Goal: Task Accomplishment & Management: Manage account settings

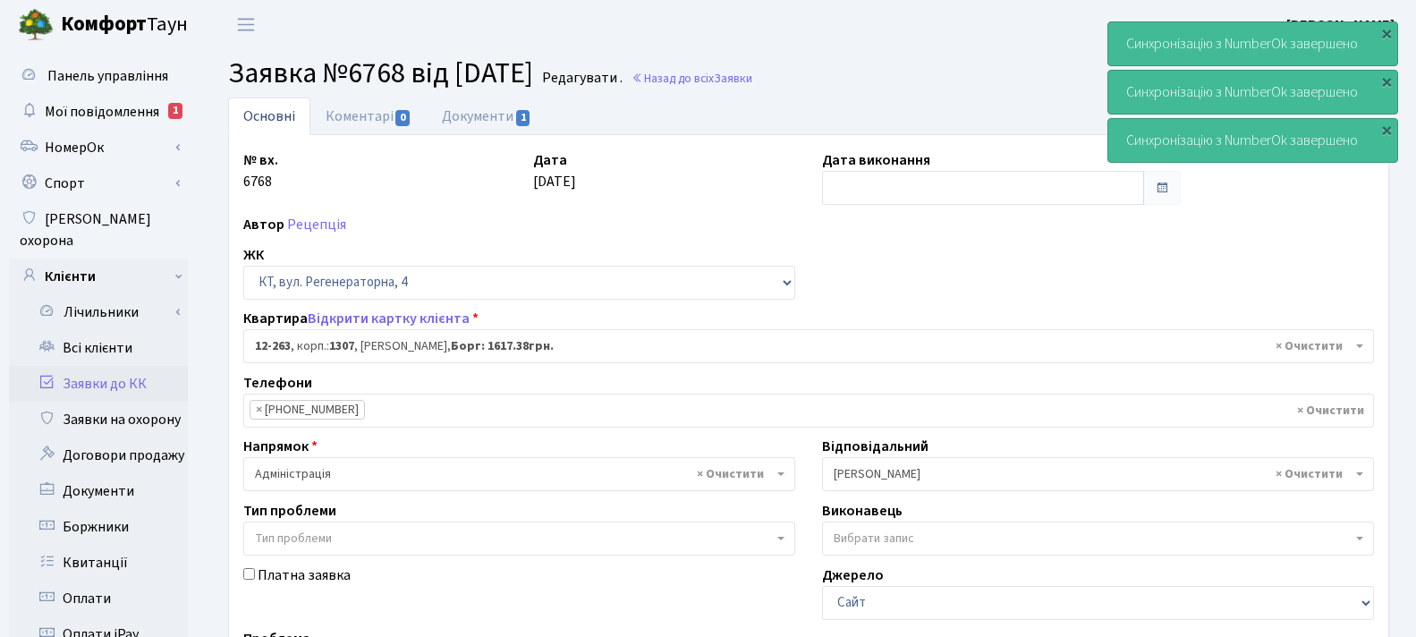
select select "7370"
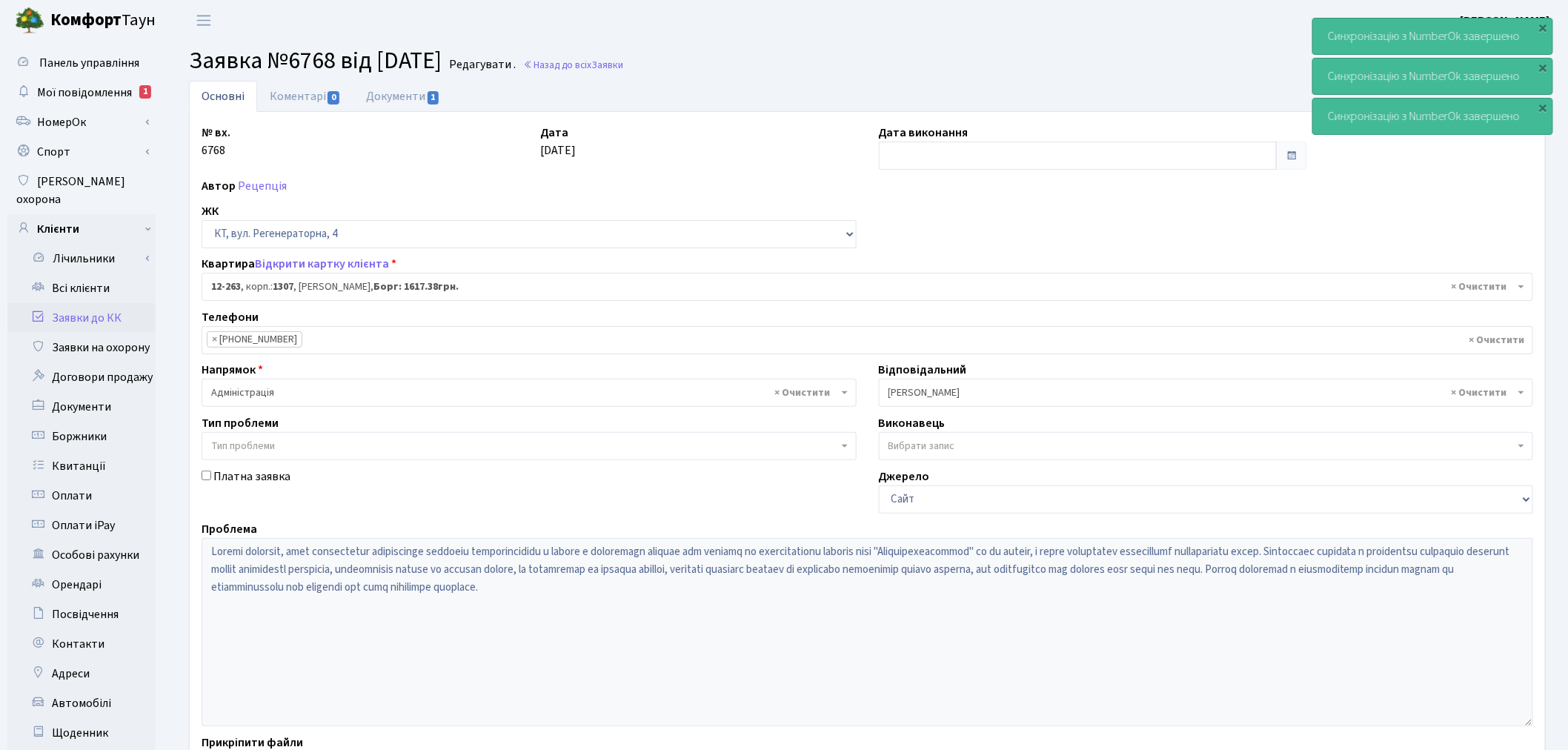
click at [98, 303] on link "Заявки до КК" at bounding box center [81, 318] width 148 height 30
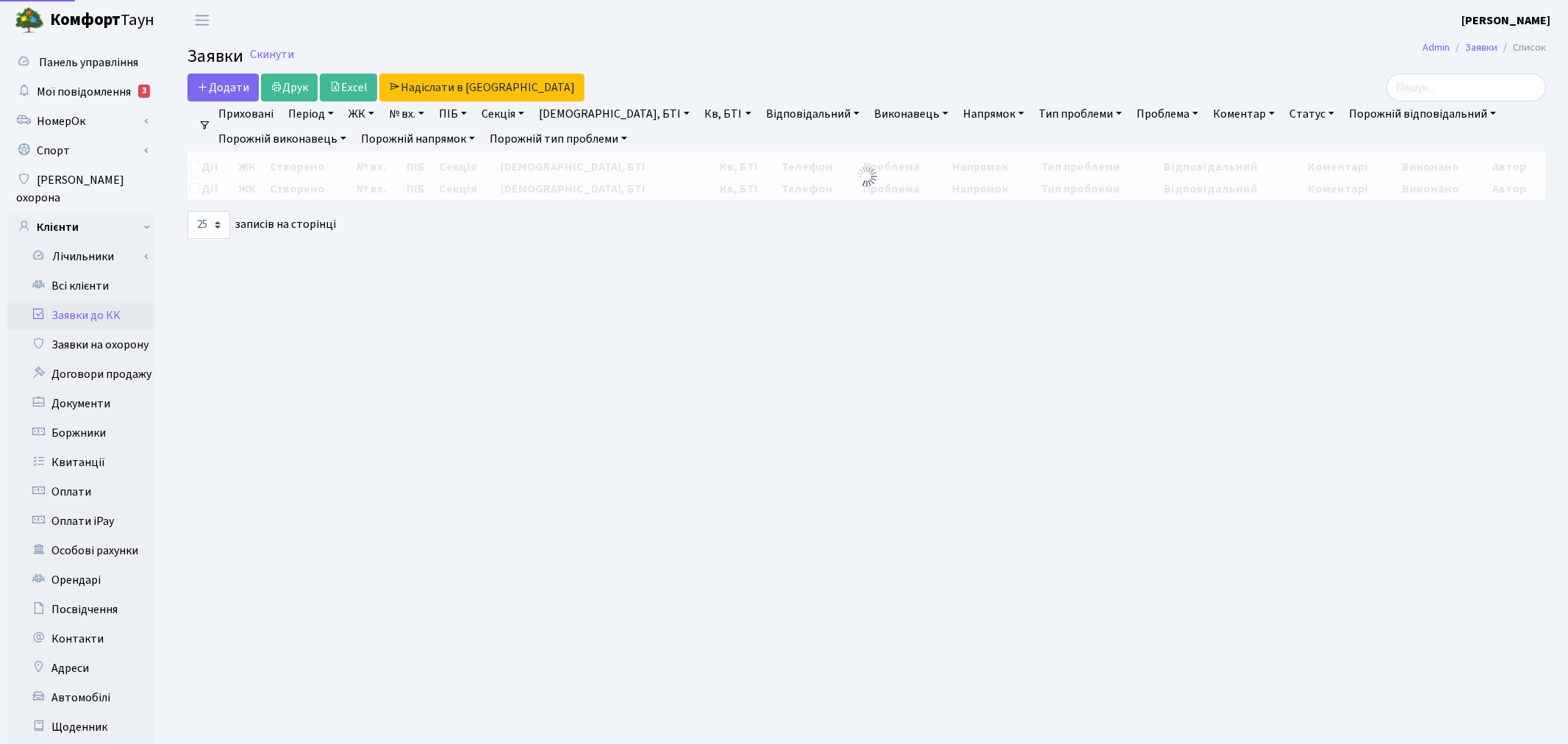
select select "25"
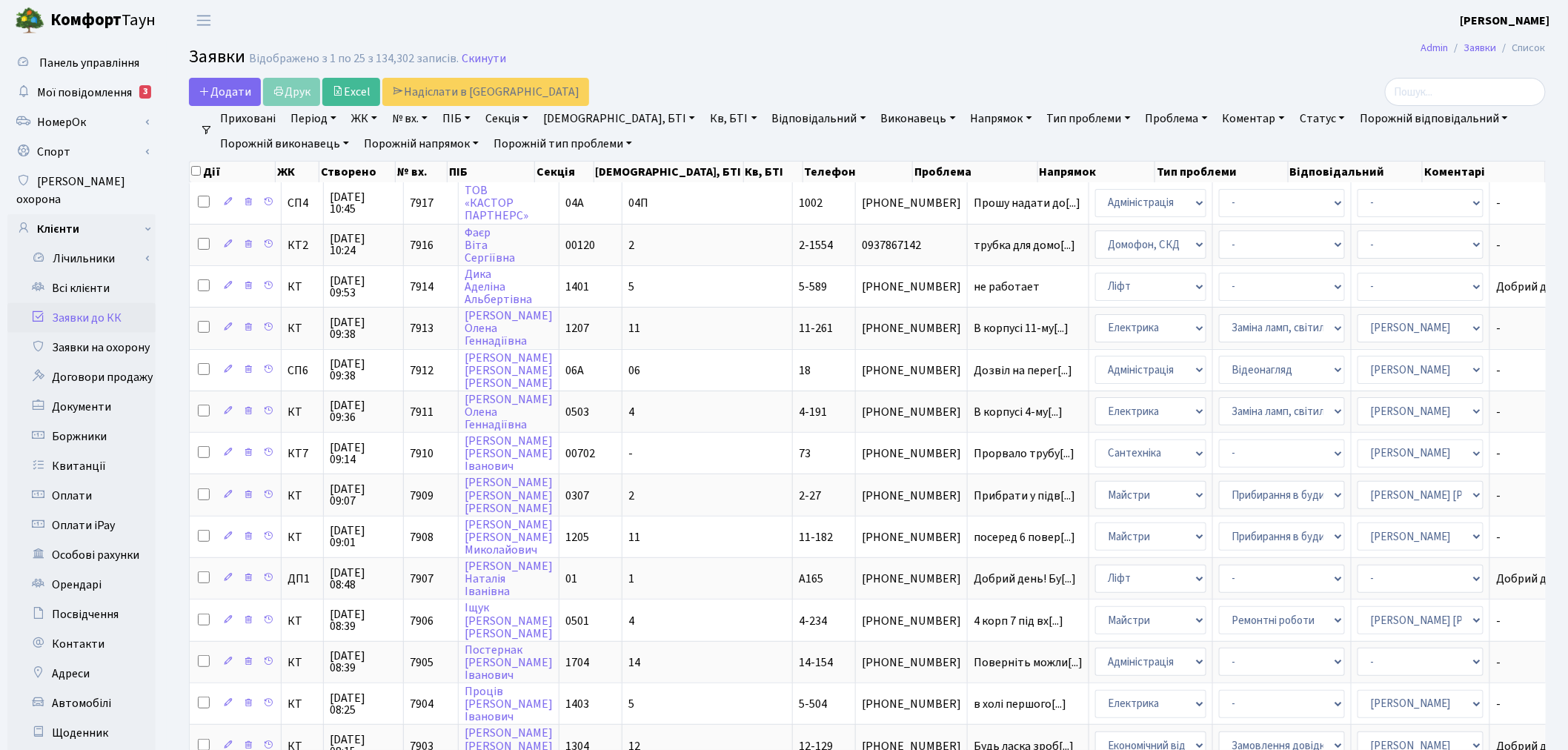
click at [405, 124] on link "№ вх." at bounding box center [409, 119] width 47 height 25
click at [417, 143] on input "text" at bounding box center [430, 148] width 87 height 28
type input "7768"
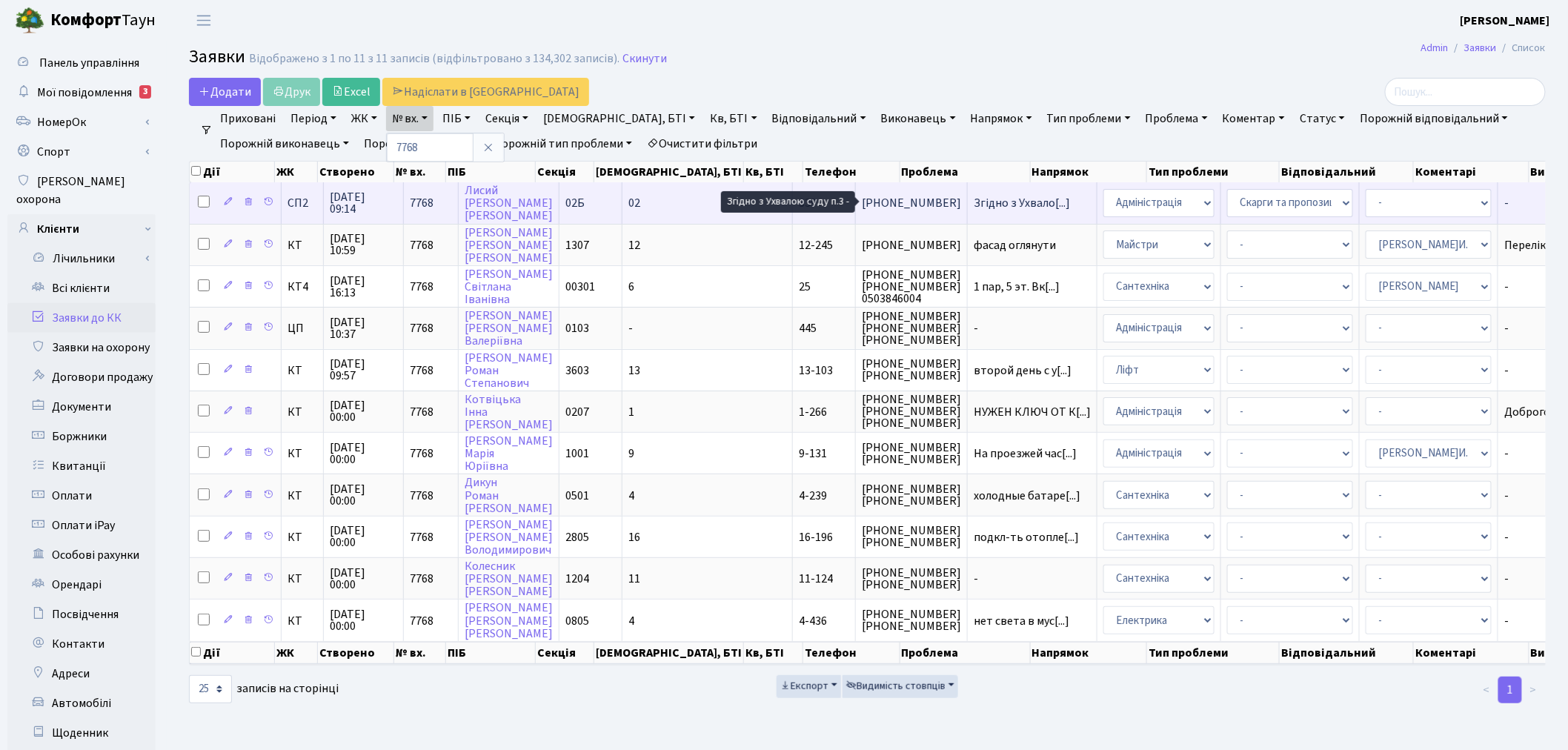
click at [974, 206] on span "Згідно з Ухвало[...]" at bounding box center [1022, 203] width 96 height 17
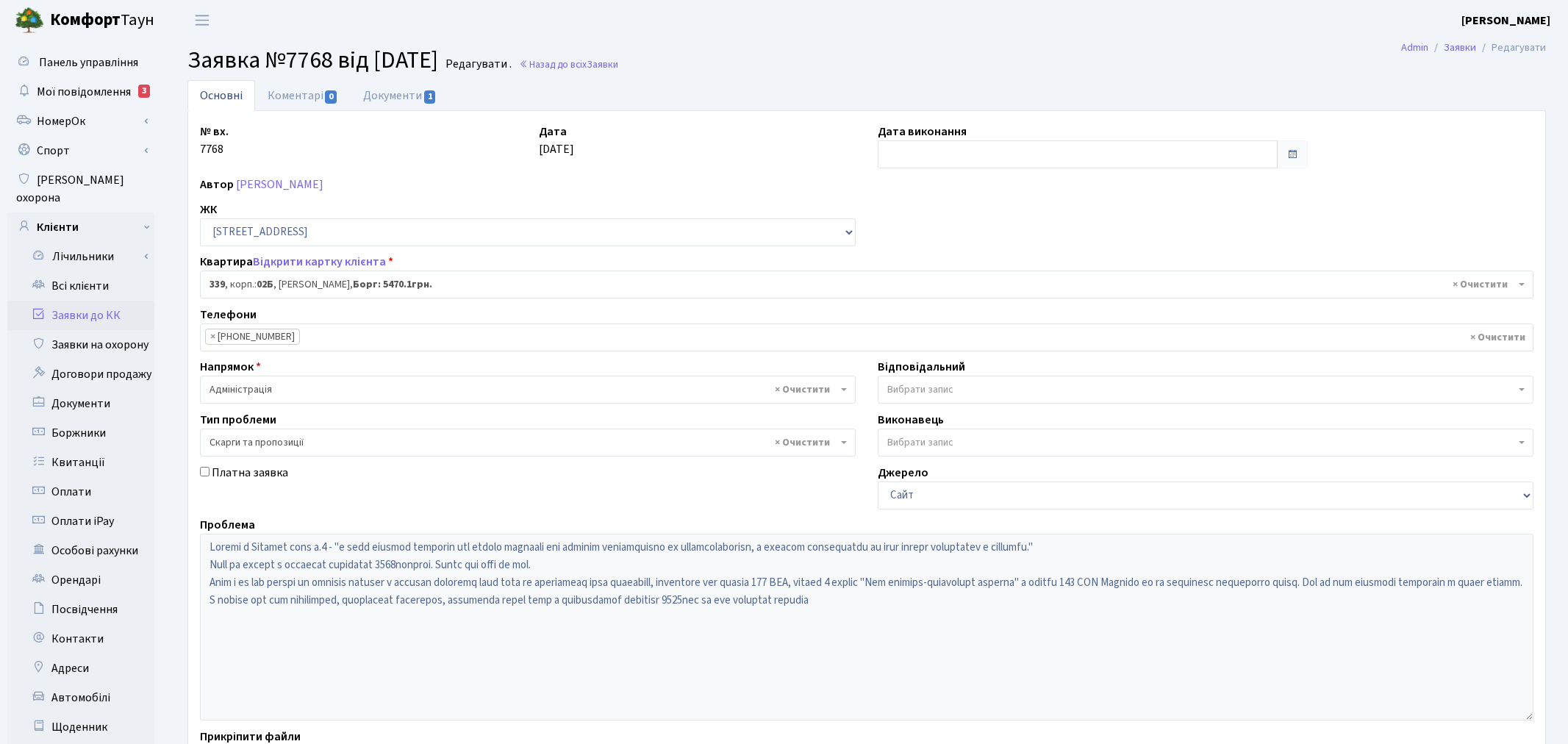
select select "20589"
select select "55"
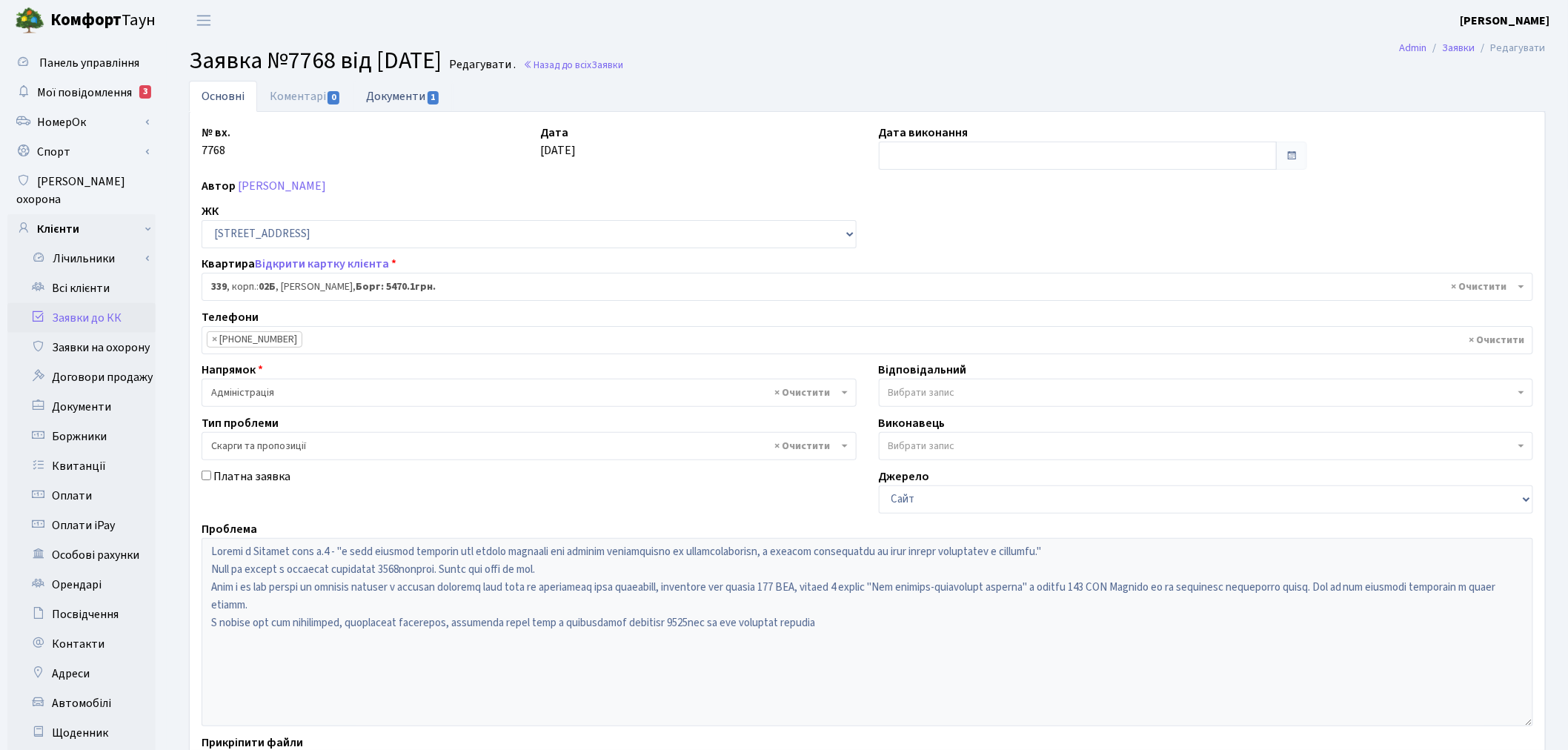
click at [419, 95] on link "Документи 1" at bounding box center [403, 96] width 99 height 31
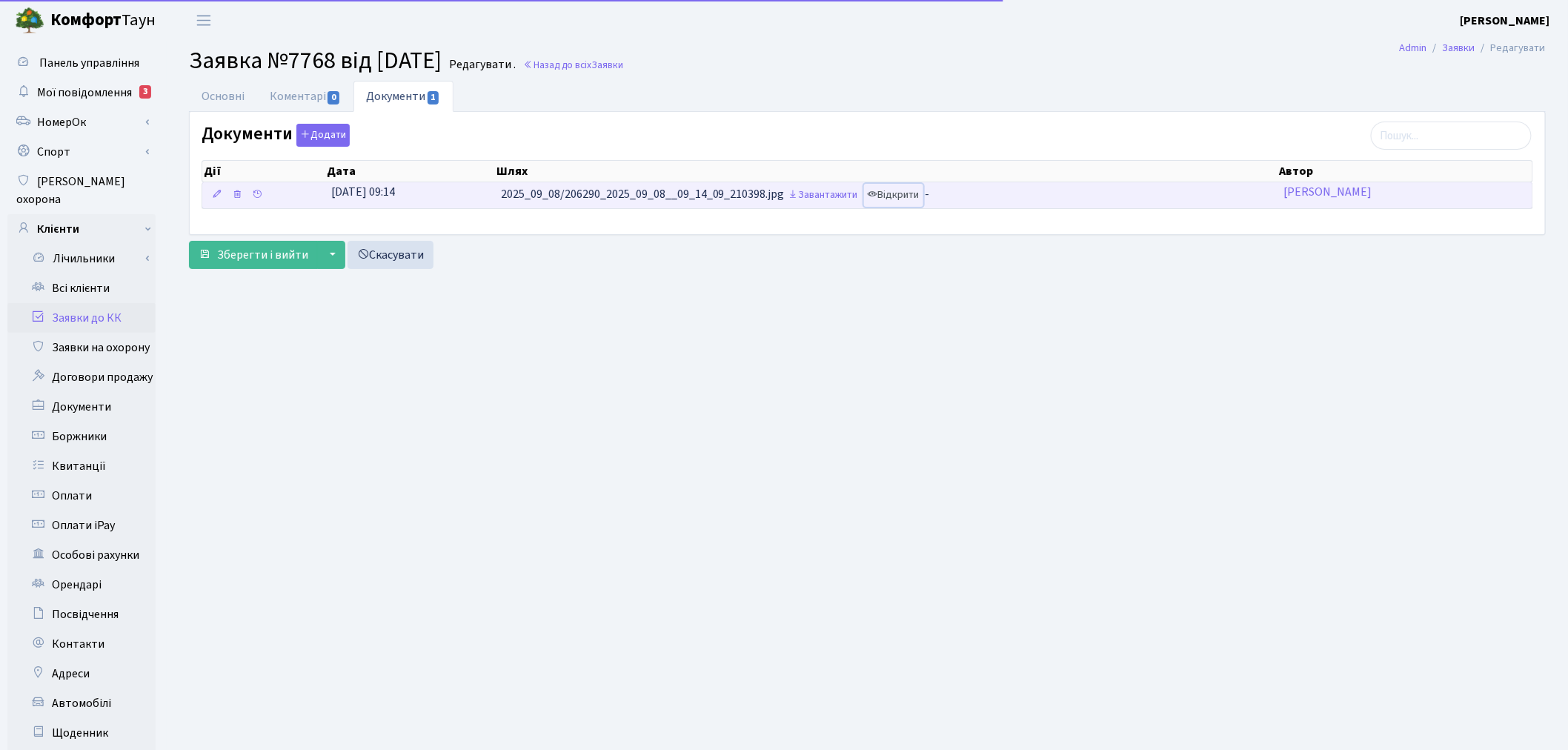
click at [915, 197] on link "Відкрити" at bounding box center [894, 196] width 60 height 23
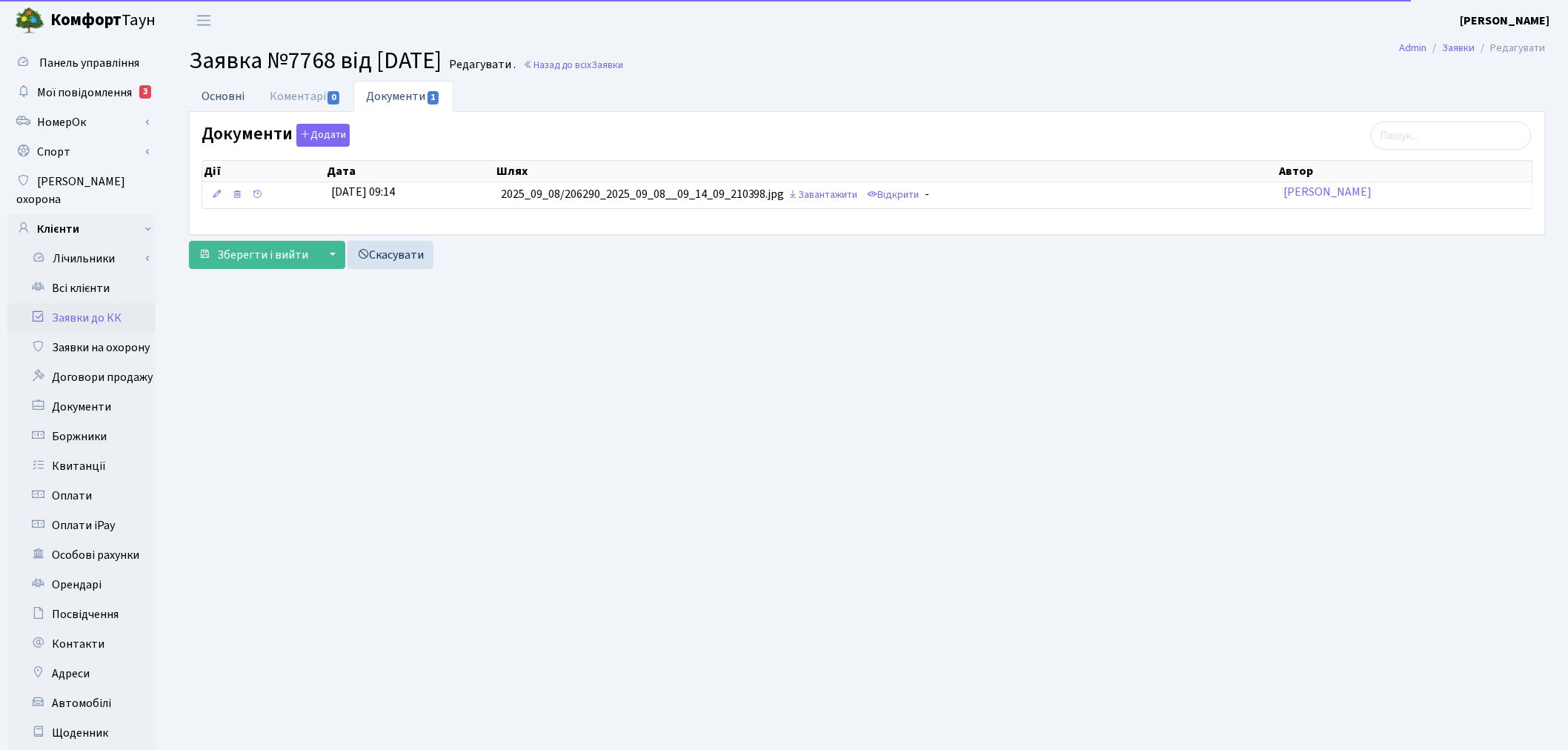
click at [214, 101] on link "Основні" at bounding box center [223, 96] width 68 height 31
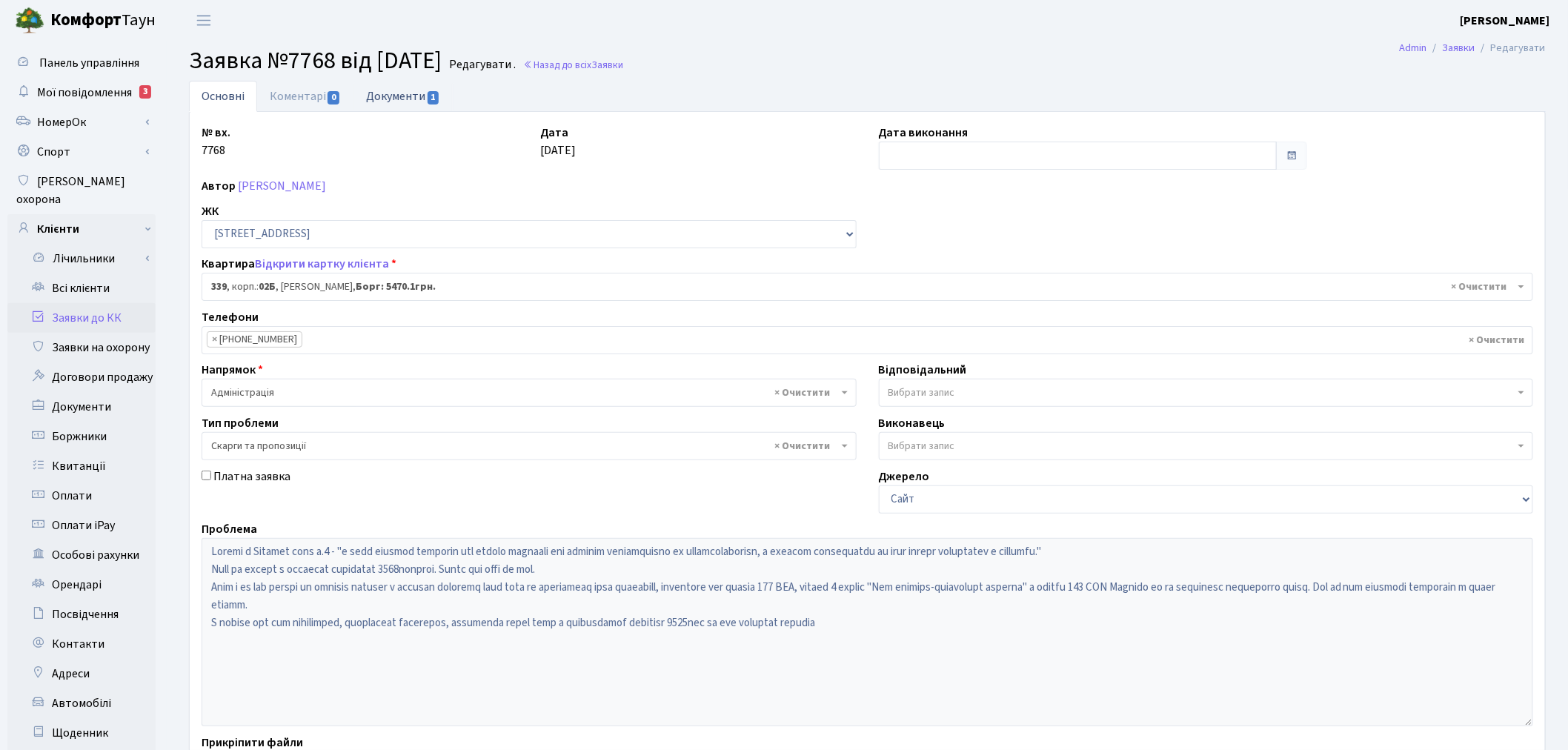
click at [403, 94] on link "Документи 1" at bounding box center [403, 96] width 99 height 31
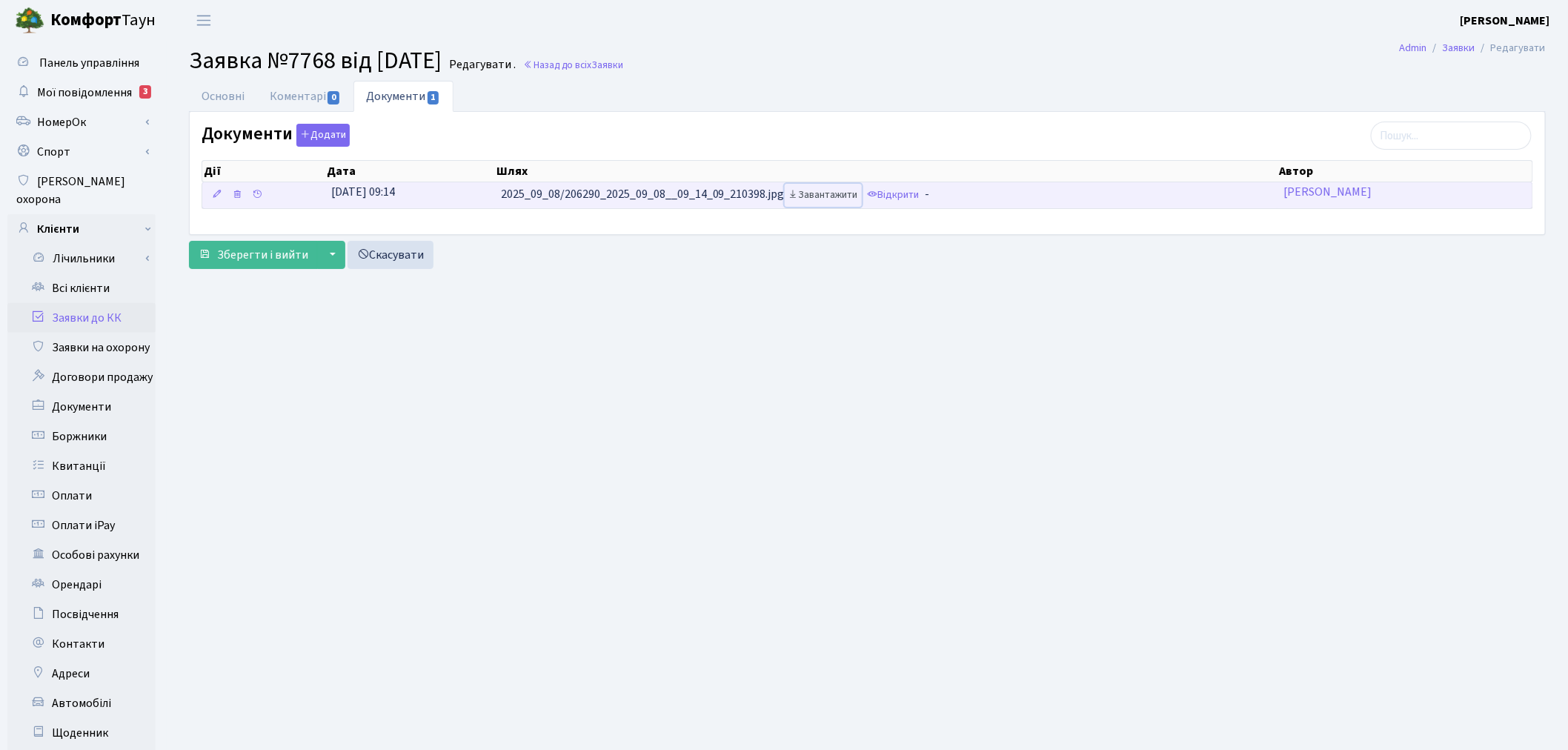
click at [842, 203] on link "Завантажити" at bounding box center [823, 196] width 77 height 23
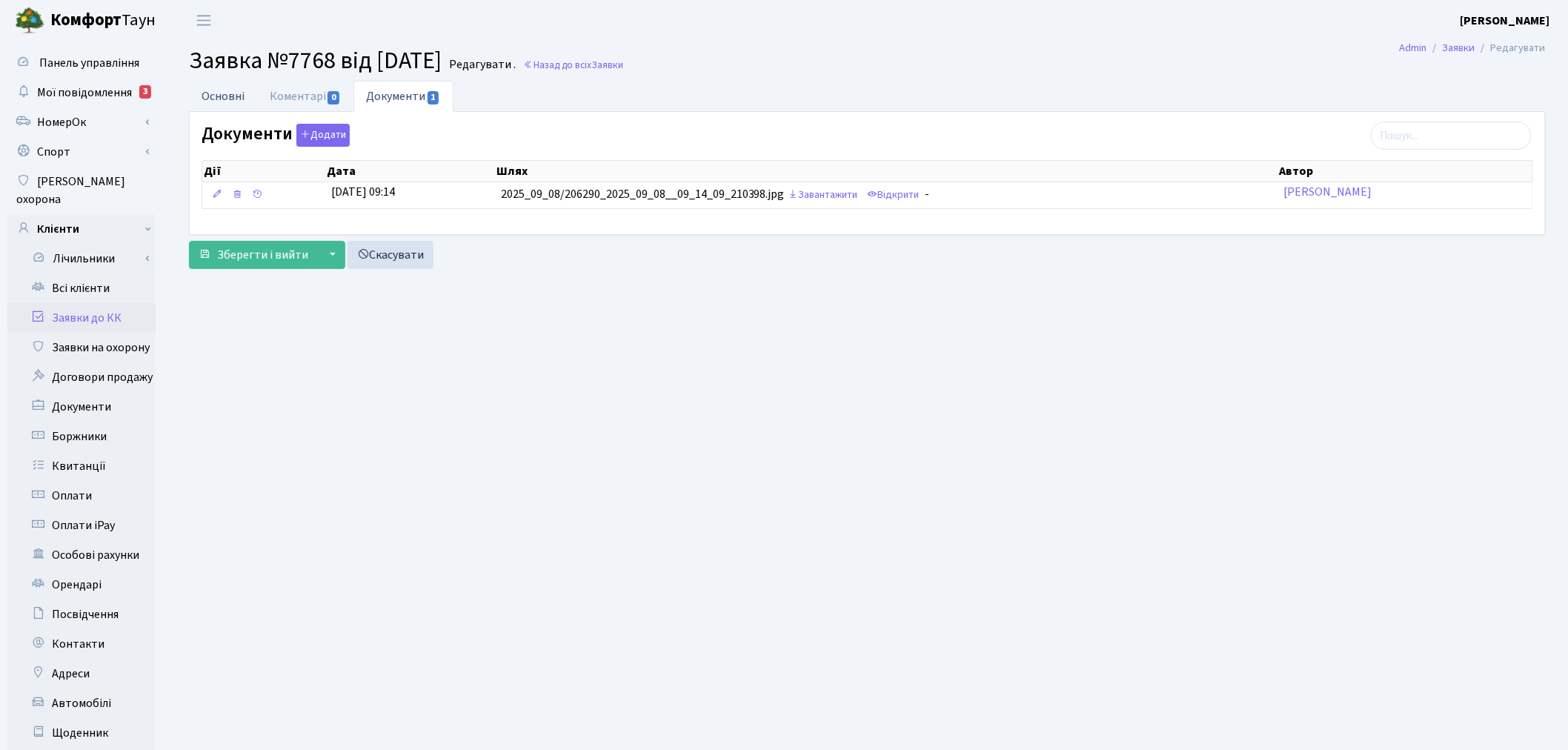
click at [212, 93] on link "Основні" at bounding box center [223, 96] width 68 height 31
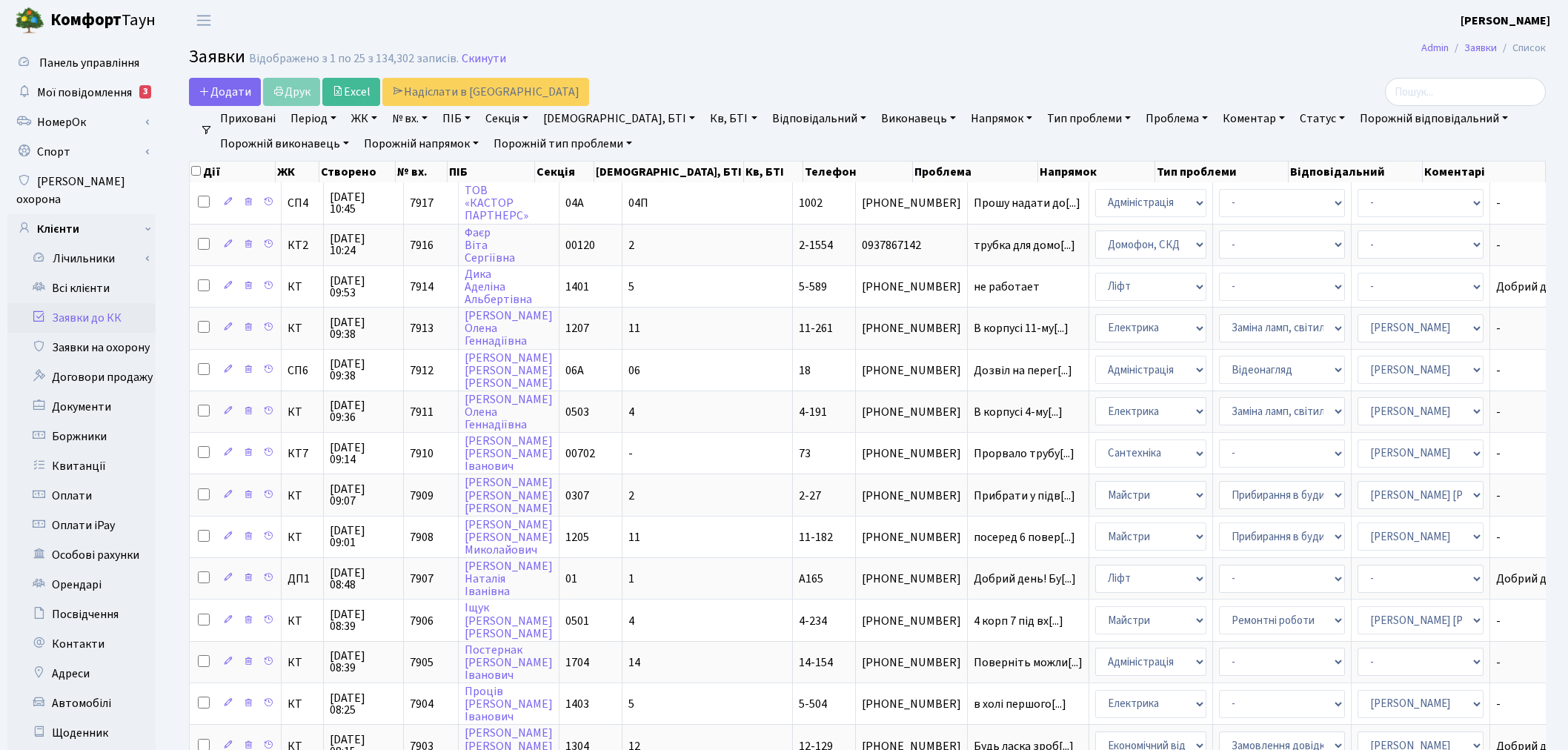
select select "25"
